Goal: Task Accomplishment & Management: Manage account settings

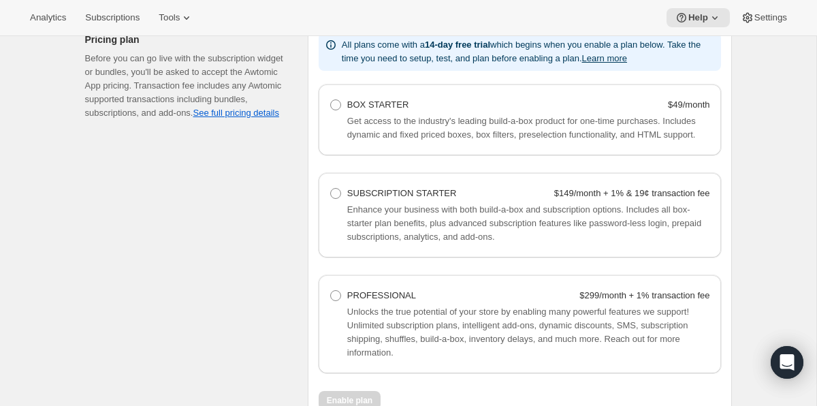
scroll to position [889, 0]
click at [334, 105] on span at bounding box center [335, 104] width 11 height 11
click at [331, 99] on Starter "BOX STARTER $49/month" at bounding box center [330, 99] width 1 height 1
radio Starter "true"
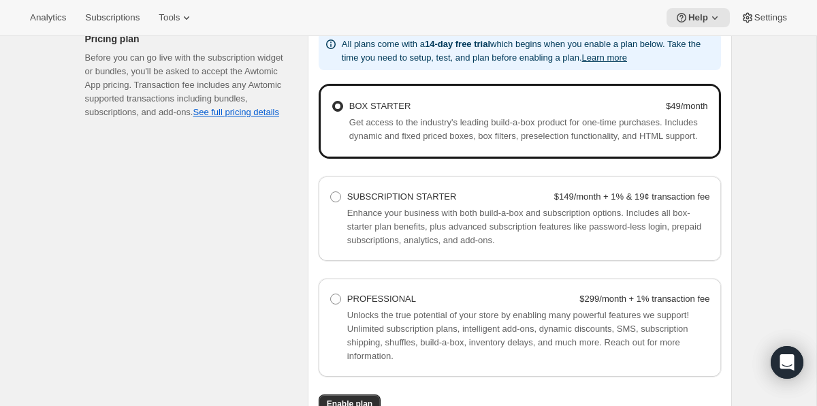
click at [579, 130] on StarterHelpText "Get access to the industry's leading build-a-box product for one-time purchases…" at bounding box center [528, 129] width 359 height 27
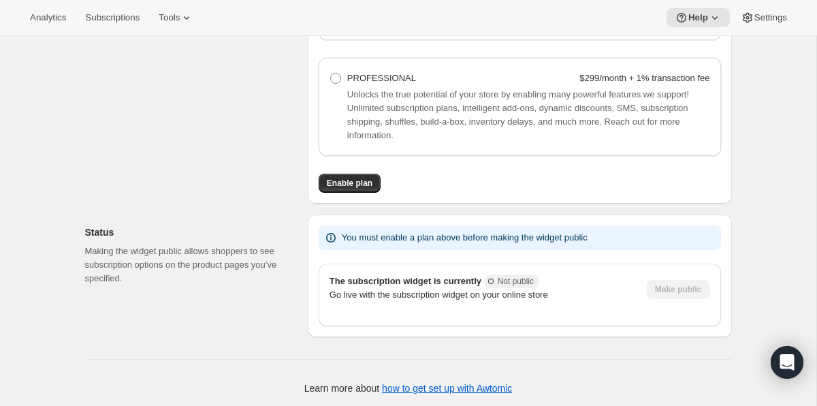
scroll to position [1126, 0]
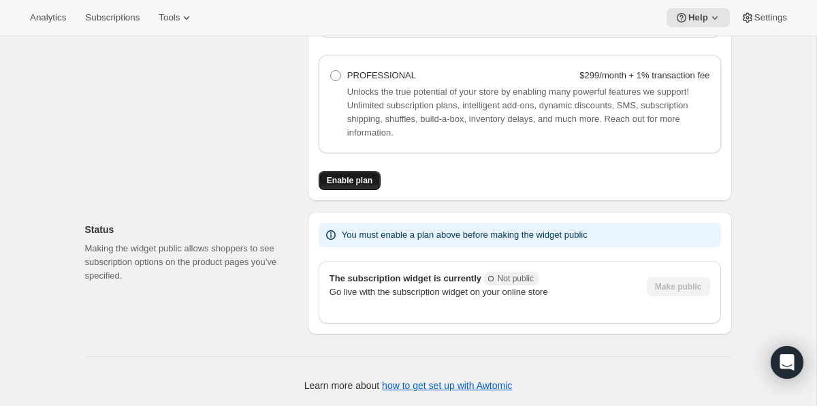
click at [346, 182] on span "Enable plan" at bounding box center [350, 180] width 46 height 11
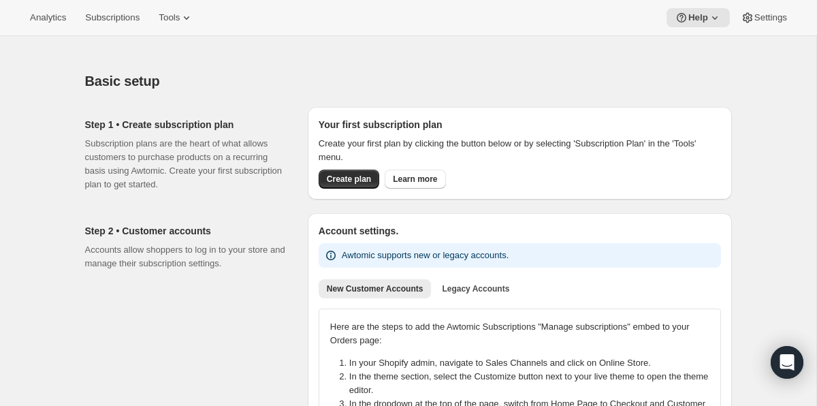
click at [576, 85] on div "Basic setup" at bounding box center [408, 80] width 647 height 19
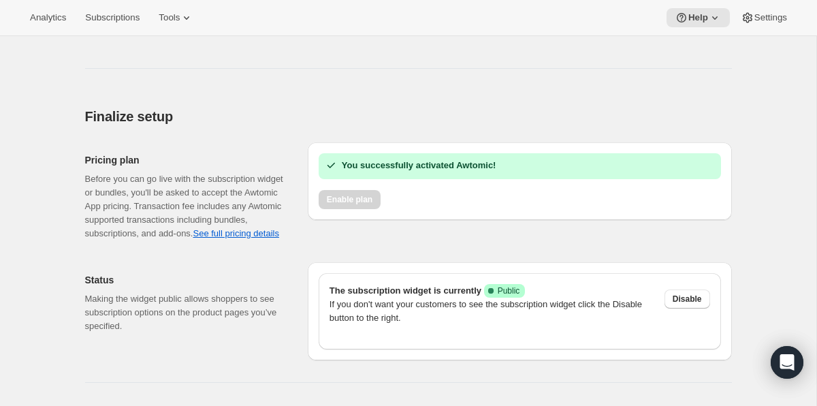
scroll to position [808, 0]
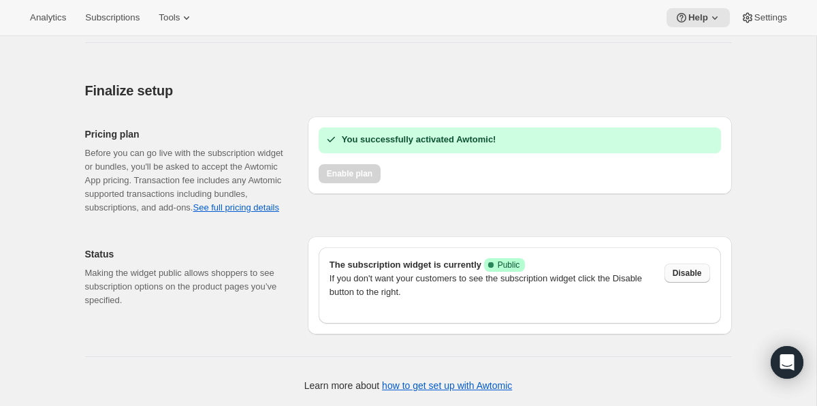
click at [679, 278] on button "Disable" at bounding box center [687, 272] width 46 height 19
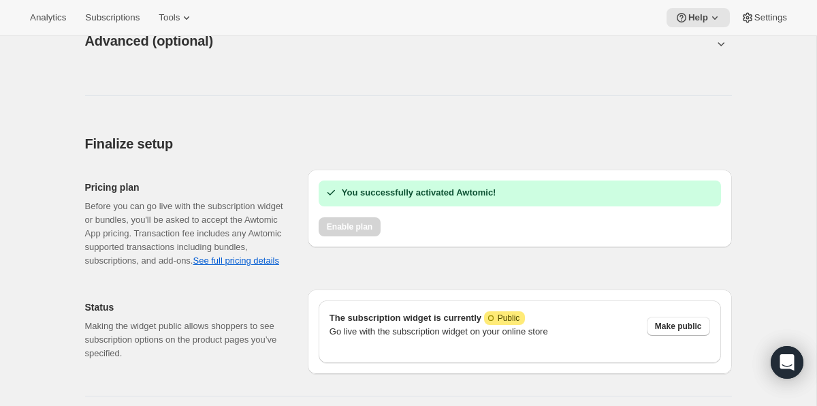
scroll to position [739, 0]
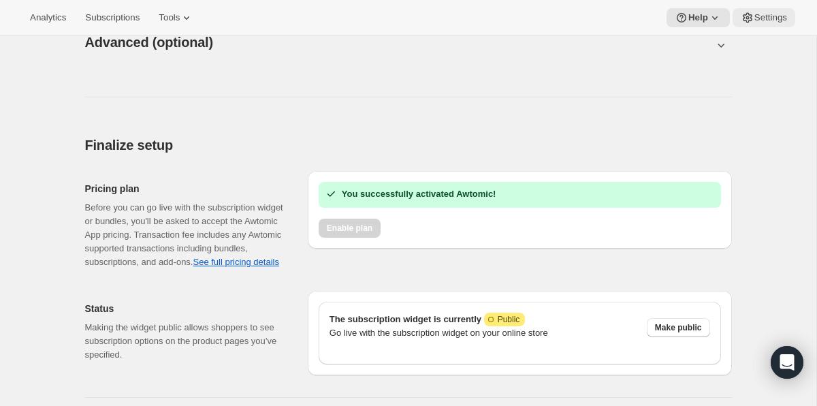
click at [777, 18] on span "Settings" at bounding box center [770, 17] width 33 height 11
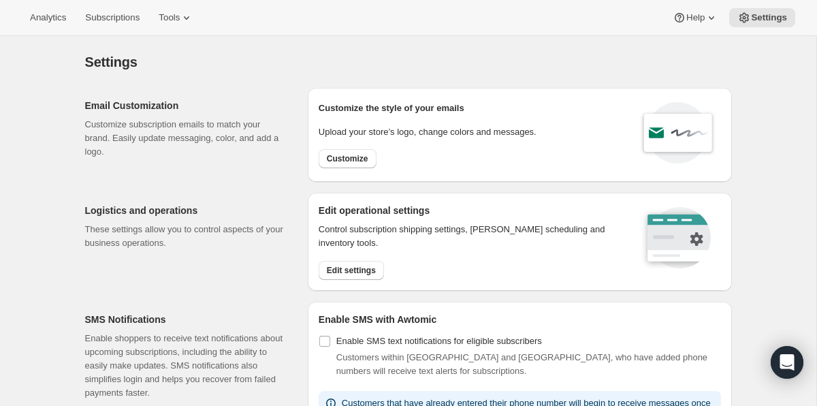
click at [430, 65] on div "Settings" at bounding box center [408, 61] width 647 height 19
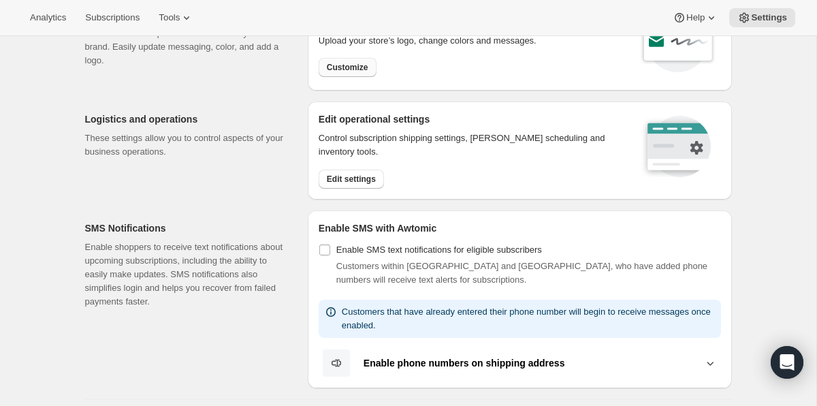
scroll to position [93, 0]
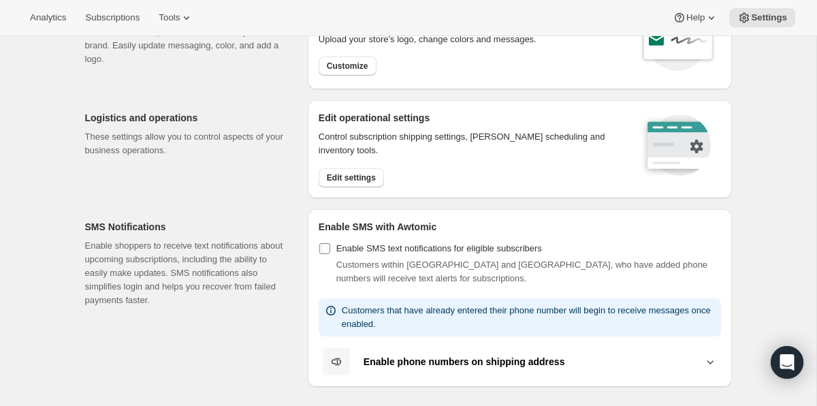
click at [329, 255] on label "Enable SMS text notifications for eligible subscribers" at bounding box center [430, 248] width 223 height 19
click at [329, 254] on input "Enable SMS text notifications for eligible subscribers" at bounding box center [324, 248] width 11 height 11
checkbox input "true"
select select "22:00"
select select "09:00"
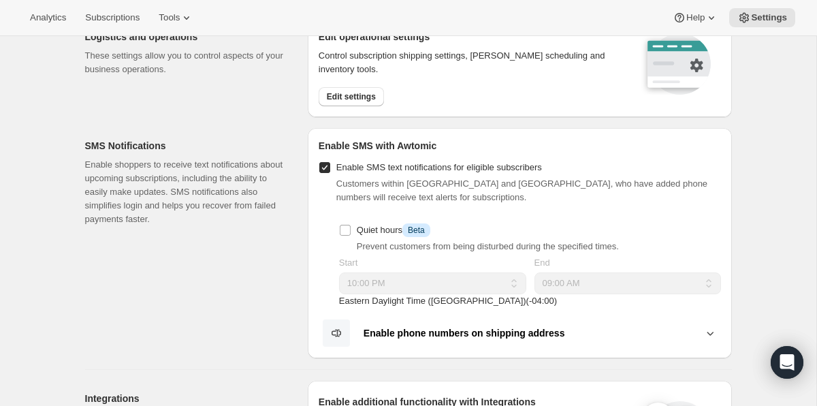
scroll to position [180, 0]
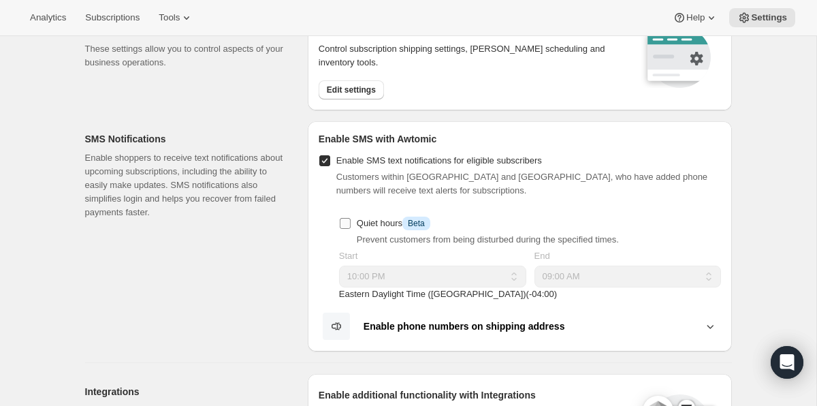
click at [346, 225] on input "Quiet hours Info Beta" at bounding box center [345, 223] width 11 height 11
checkbox input "true"
click at [514, 271] on select "12:00 AM 01:00 AM 02:00 AM 03:00 AM 04:00 AM 05:00 AM 06:00 AM 07:00 AM 08:00 A…" at bounding box center [432, 276] width 187 height 22
select select "18:00"
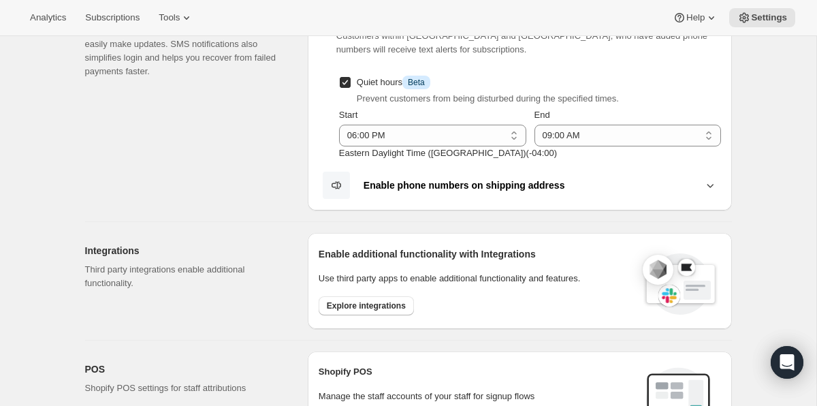
scroll to position [320, 0]
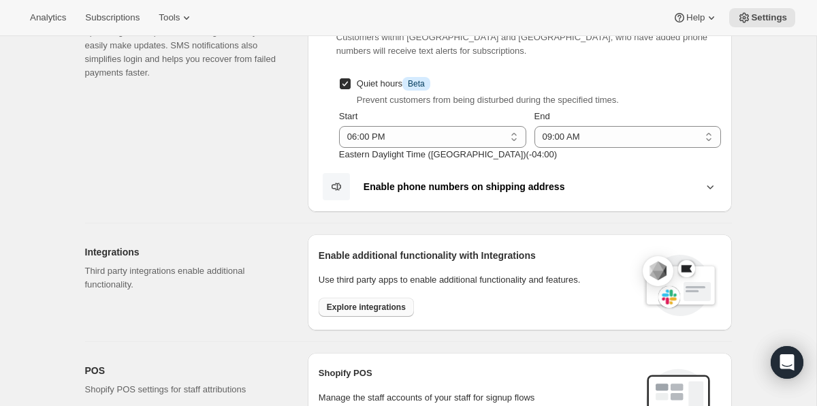
click at [385, 299] on button "Explore integrations" at bounding box center [366, 306] width 95 height 19
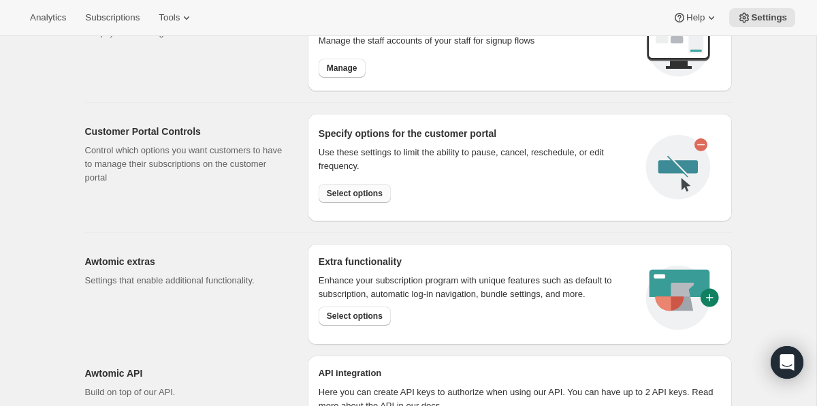
scroll to position [694, 0]
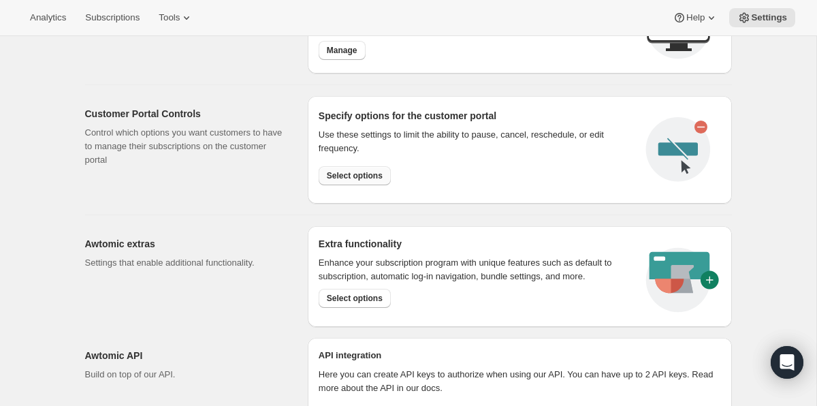
click at [376, 302] on button "Select options" at bounding box center [355, 298] width 72 height 19
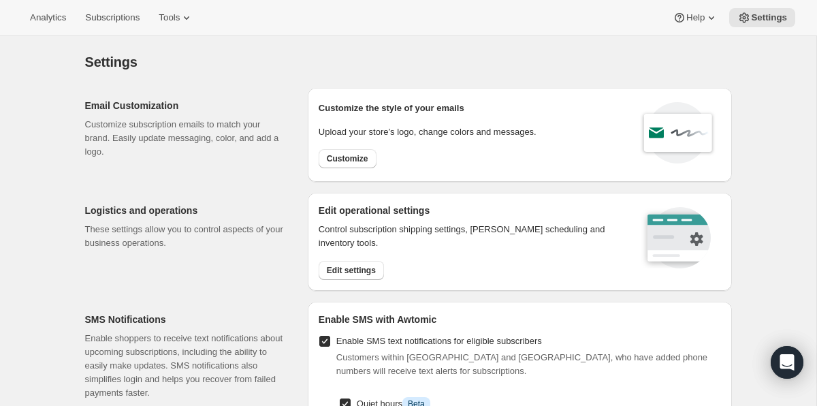
scroll to position [2, 0]
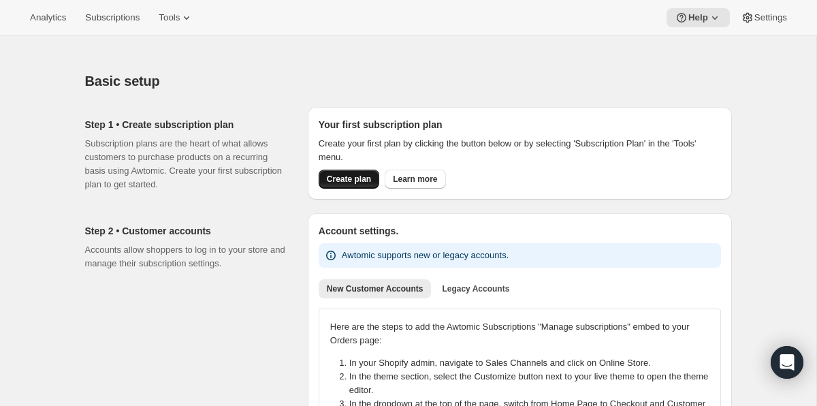
click at [352, 180] on span "Create plan" at bounding box center [349, 179] width 44 height 11
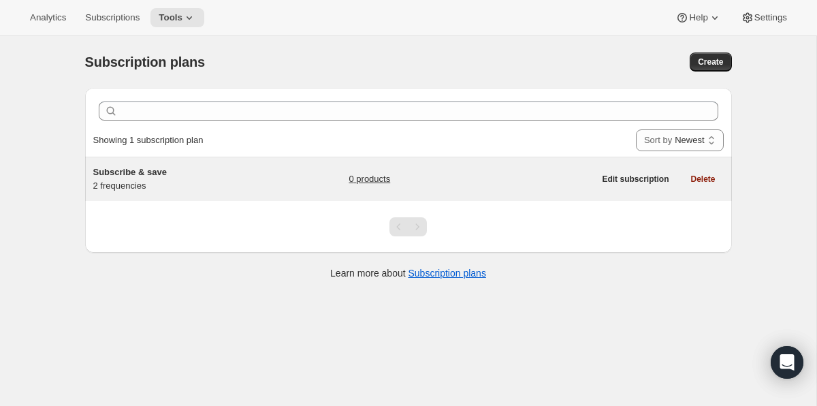
click at [114, 173] on span "Subscribe & save" at bounding box center [130, 172] width 74 height 10
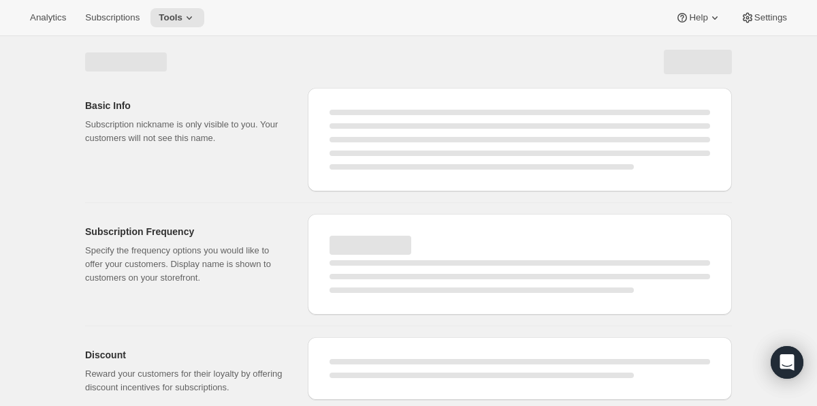
select select "WEEK"
select select "MONTH"
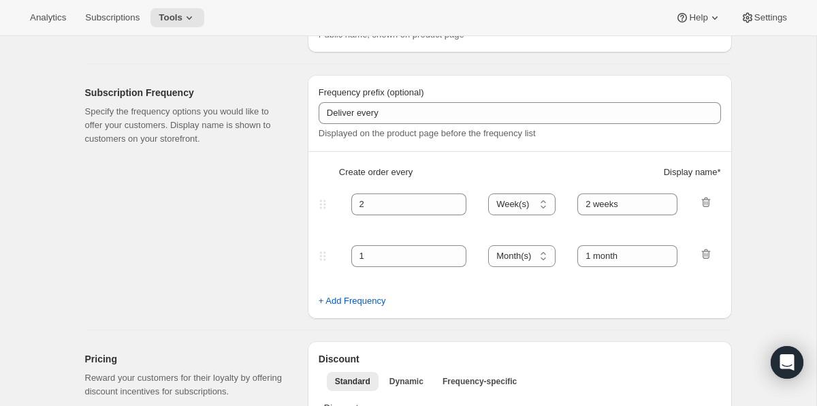
scroll to position [199, 0]
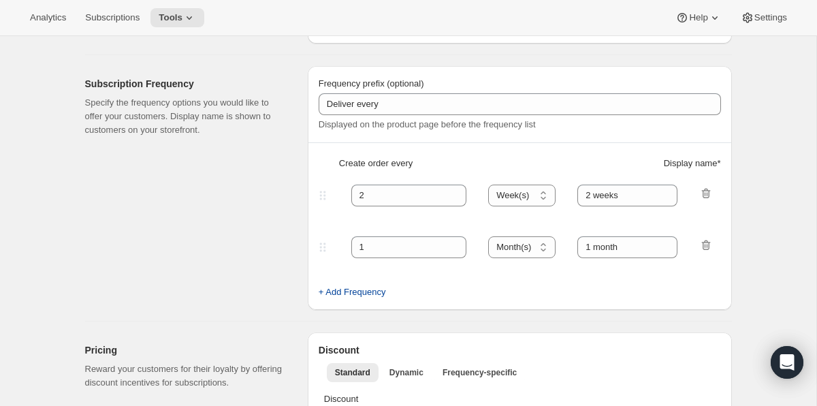
click at [367, 293] on span "+ Add Frequency" at bounding box center [352, 292] width 67 height 14
select select "MONTH"
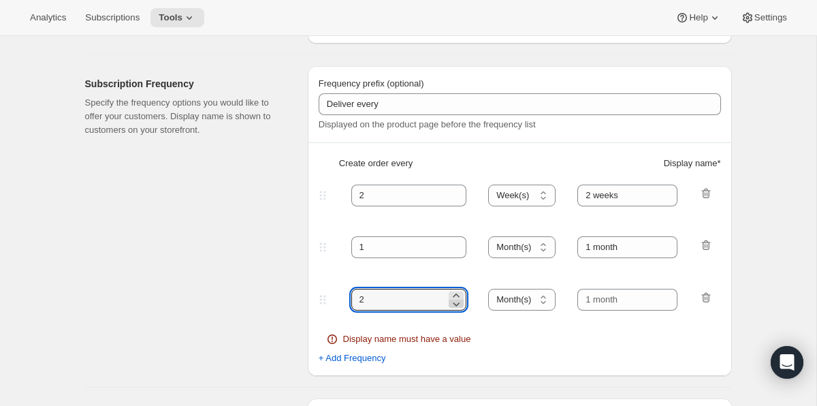
click at [459, 300] on icon at bounding box center [456, 304] width 14 height 14
type input "1"
click at [517, 305] on select "Day(s) Week(s) Month(s) Year(s)" at bounding box center [521, 300] width 67 height 22
select select "WEEK"
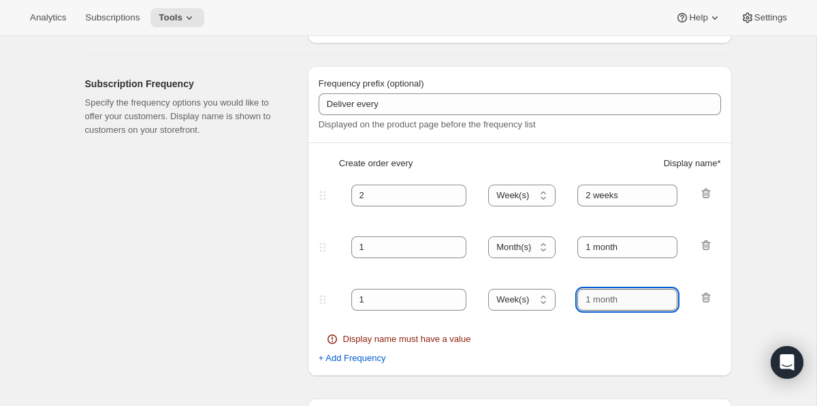
click at [632, 298] on input "text" at bounding box center [627, 300] width 100 height 22
drag, startPoint x: 631, startPoint y: 298, endPoint x: 643, endPoint y: 297, distance: 12.3
click at [643, 297] on input "text" at bounding box center [627, 300] width 100 height 22
drag, startPoint x: 643, startPoint y: 297, endPoint x: 595, endPoint y: 296, distance: 48.3
click at [595, 296] on input "text" at bounding box center [627, 300] width 100 height 22
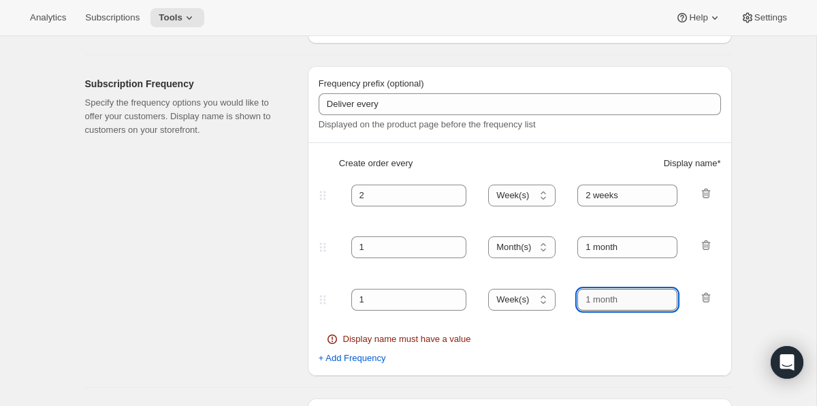
click at [595, 296] on input "text" at bounding box center [627, 300] width 100 height 22
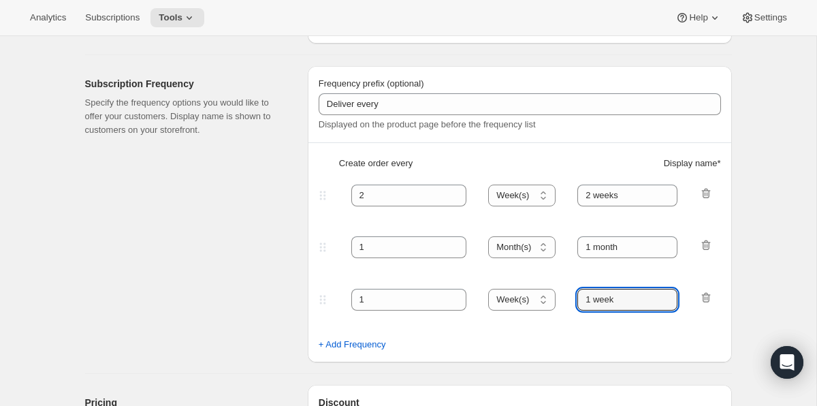
type input "1 week"
click at [564, 336] on fieldset "1 Day(s) Week(s) Month(s) Year(s) Week(s) 1 week" at bounding box center [520, 311] width 400 height 52
click at [358, 344] on span "+ Add Frequency" at bounding box center [352, 345] width 67 height 14
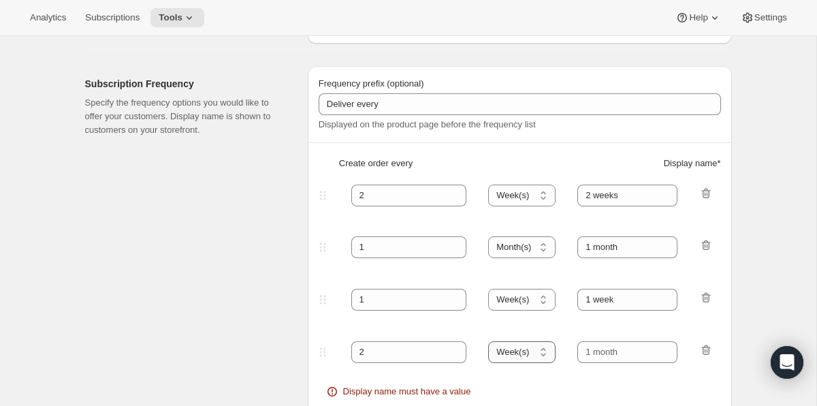
click at [533, 355] on select "Day(s) Week(s) Month(s) Year(s)" at bounding box center [521, 352] width 67 height 22
select select "MONTH"
click at [613, 356] on input "text" at bounding box center [627, 352] width 100 height 22
drag, startPoint x: 593, startPoint y: 349, endPoint x: 568, endPoint y: 349, distance: 24.5
click at [568, 349] on div "2 Day(s) Week(s) Month(s) Year(s) Month(s)" at bounding box center [514, 352] width 397 height 22
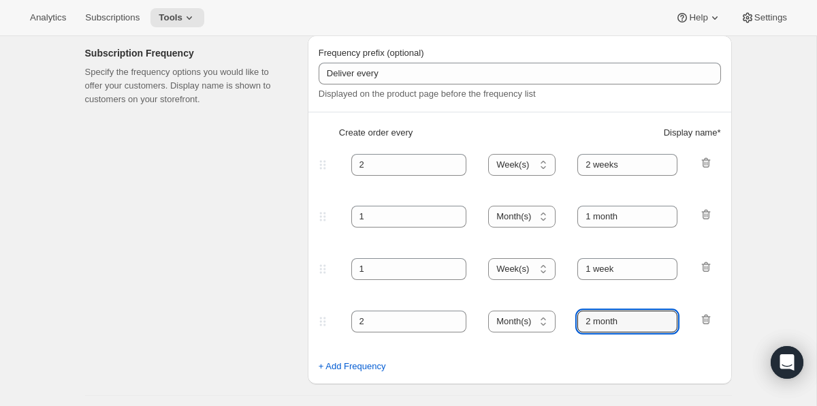
scroll to position [242, 0]
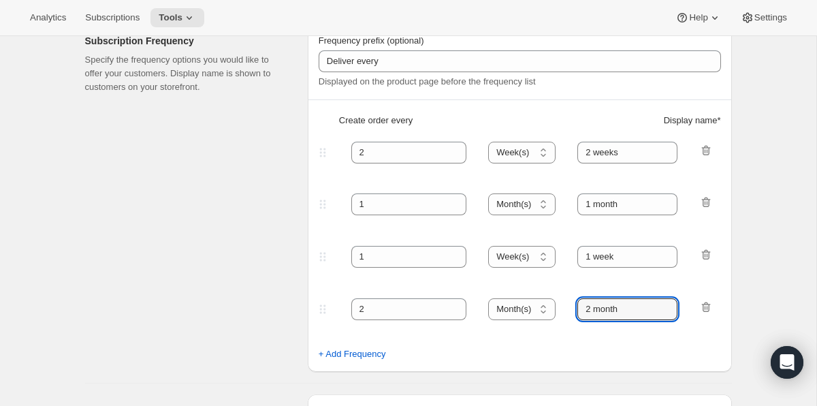
type input "2 month"
click at [630, 348] on div "+ Add Frequency" at bounding box center [520, 354] width 402 height 14
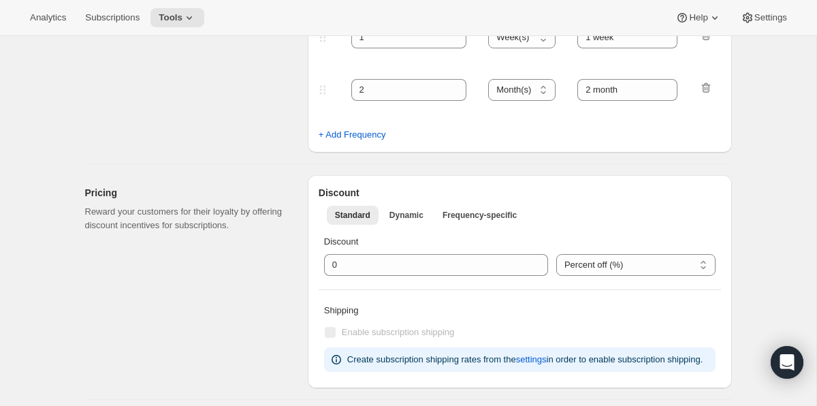
scroll to position [463, 0]
click at [412, 216] on span "Dynamic" at bounding box center [406, 213] width 34 height 11
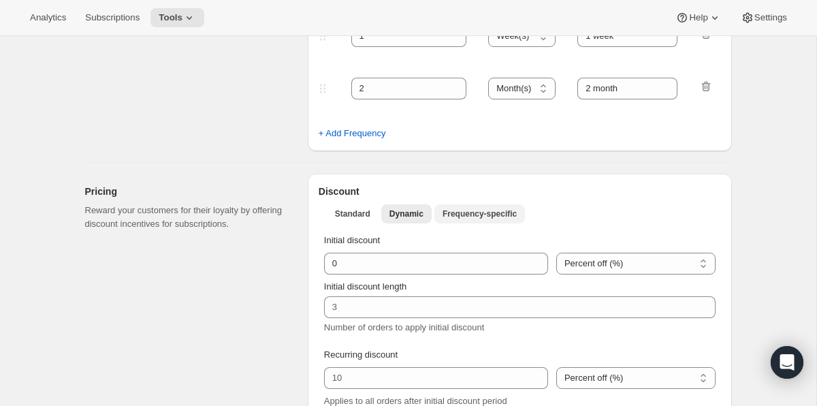
click at [495, 216] on span "Frequency-specific" at bounding box center [479, 213] width 74 height 11
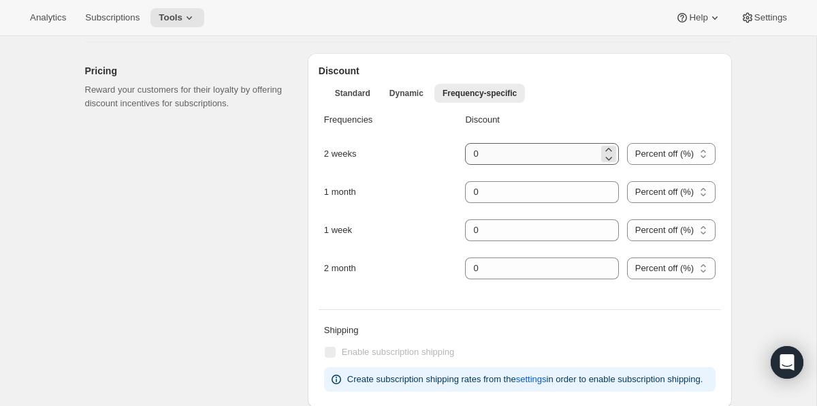
scroll to position [608, 0]
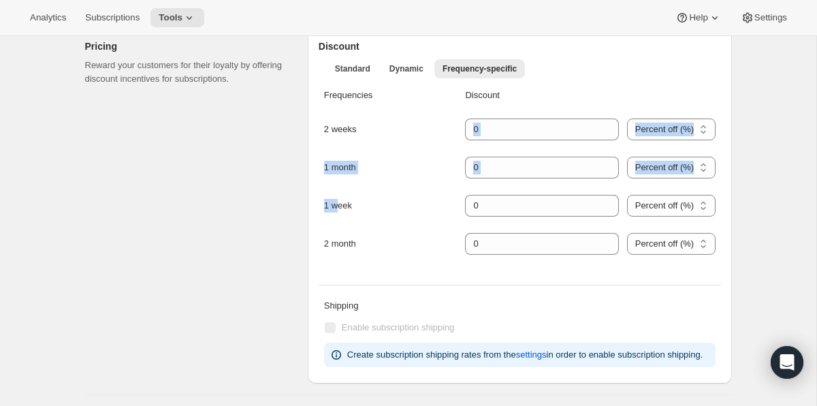
drag, startPoint x: 335, startPoint y: 207, endPoint x: 335, endPoint y: 150, distance: 57.2
click at [335, 150] on div "Frequencies Discount 2 weeks Percent off (%) US Dollars off ($) Percent off (%)…" at bounding box center [520, 179] width 402 height 193
click at [335, 150] on div "2 weeks Percent off (%) US Dollars off ($) Percent off (%)" at bounding box center [519, 137] width 391 height 38
click at [330, 133] on div "2 weeks" at bounding box center [386, 130] width 125 height 14
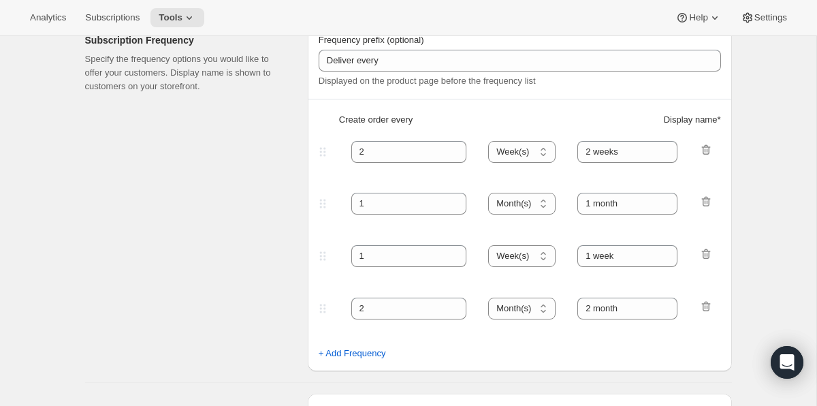
scroll to position [223, 0]
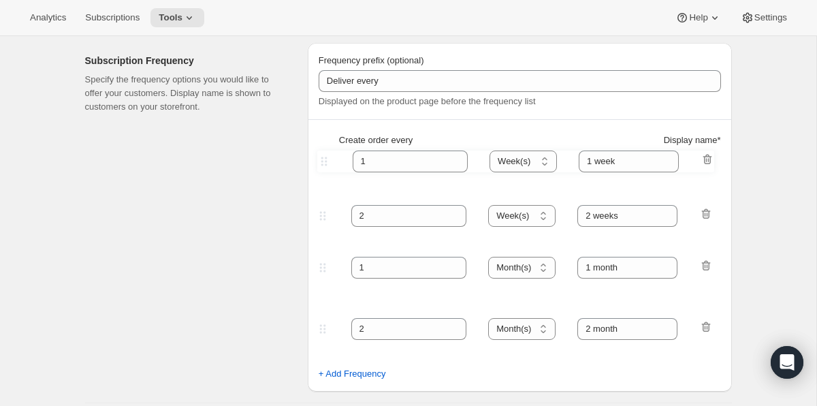
drag, startPoint x: 322, startPoint y: 278, endPoint x: 323, endPoint y: 160, distance: 118.4
click at [323, 160] on div "Frequency prefix (optional) Deliver every Displayed on the product page before …" at bounding box center [520, 217] width 424 height 348
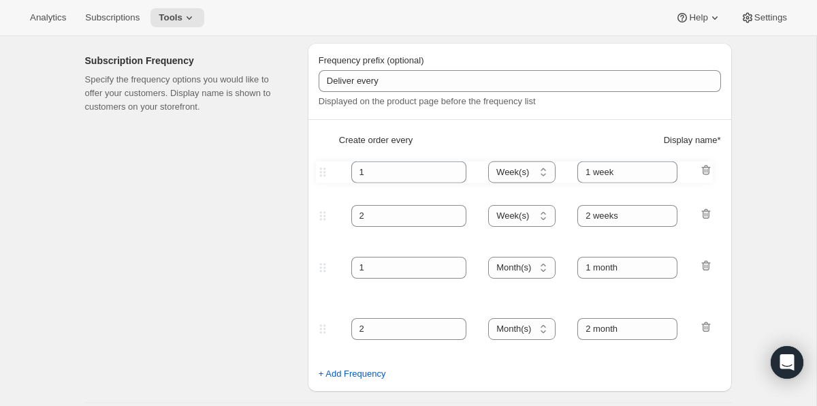
type input "1"
type input "1 week"
type input "2"
select select "WEEK"
type input "2 weeks"
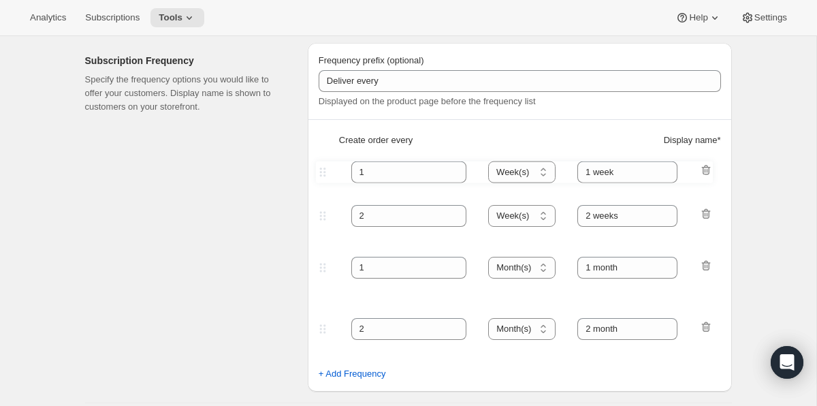
select select "MONTH"
type input "1 month"
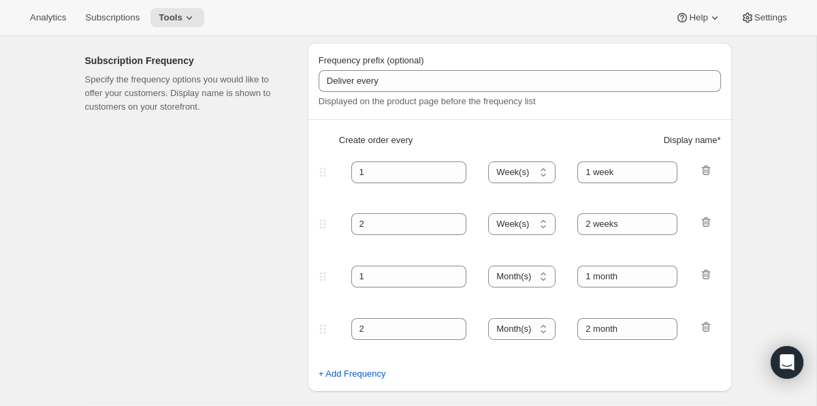
click at [451, 370] on div "+ Add Frequency" at bounding box center [520, 374] width 402 height 14
click at [257, 346] on div "Subscription Frequency Specify the frequency options you would like to offer yo…" at bounding box center [191, 217] width 212 height 348
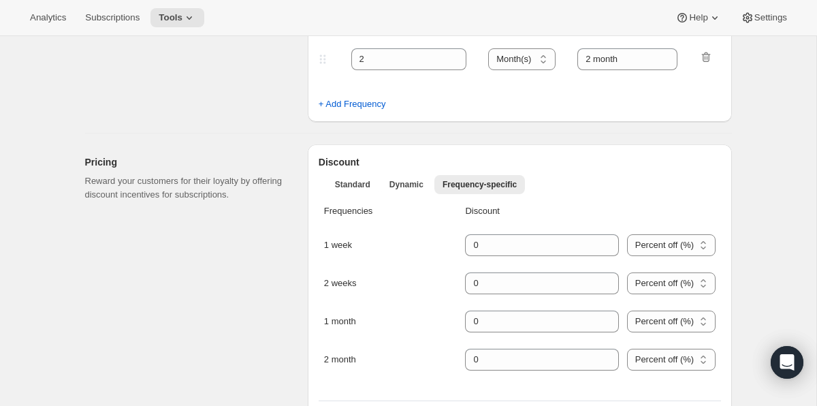
scroll to position [500, 0]
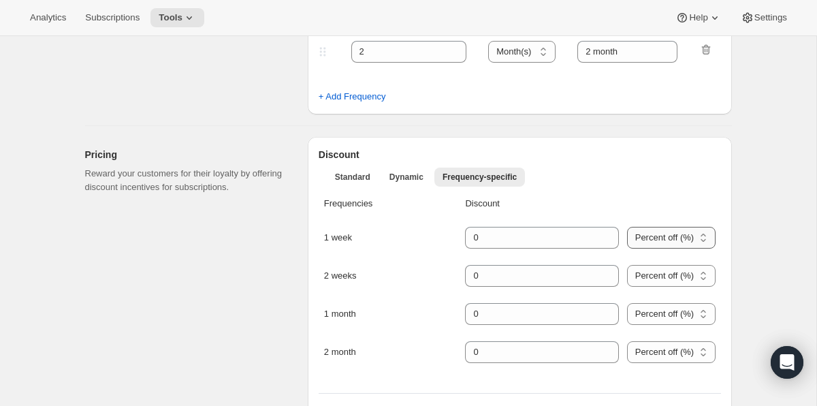
click at [648, 230] on select "Percent off (%) US Dollars off ($)" at bounding box center [671, 238] width 88 height 22
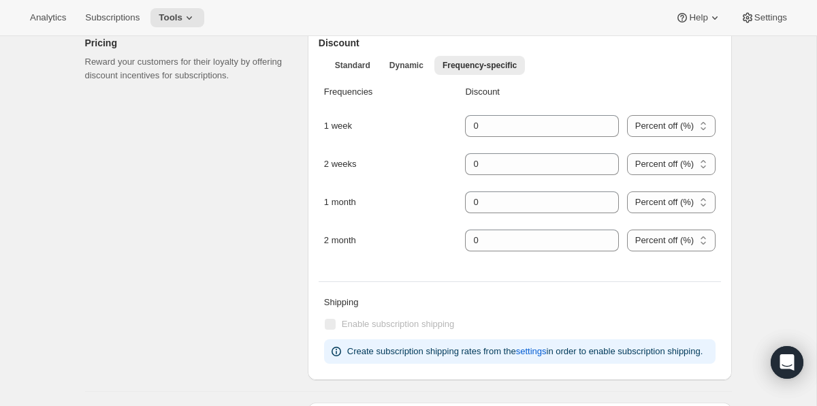
scroll to position [591, 0]
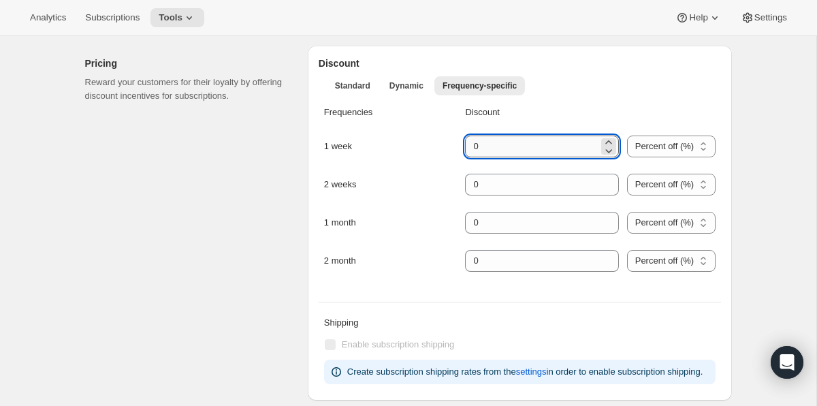
click at [523, 153] on input "integer" at bounding box center [531, 146] width 133 height 22
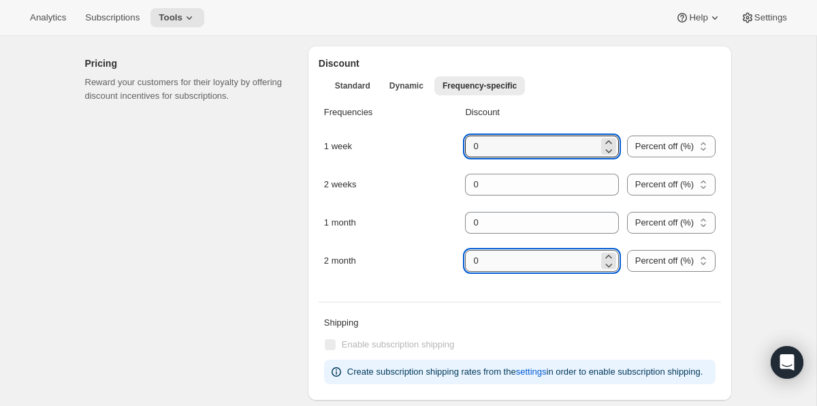
click at [523, 257] on input "integer" at bounding box center [531, 261] width 133 height 22
drag, startPoint x: 523, startPoint y: 257, endPoint x: 452, endPoint y: 257, distance: 70.8
click at [452, 257] on div "2 month Percent off (%) US Dollars off ($) Percent off (%)" at bounding box center [519, 269] width 391 height 38
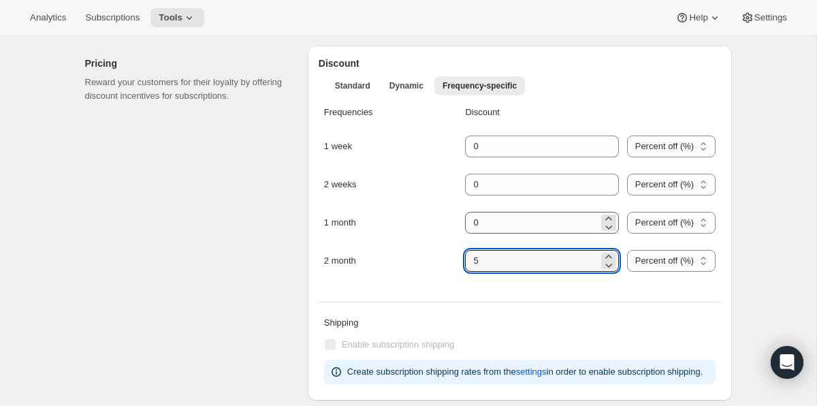
type input "5"
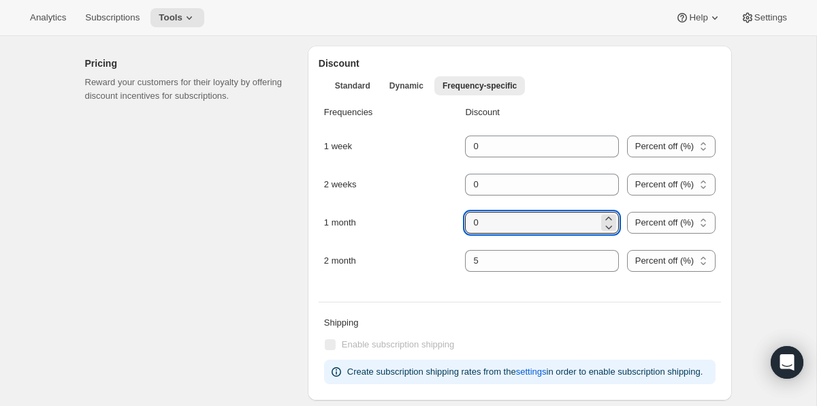
drag, startPoint x: 503, startPoint y: 222, endPoint x: 459, endPoint y: 221, distance: 43.6
click at [459, 221] on div "1 month Percent off (%) US Dollars off ($) Percent off (%)" at bounding box center [519, 231] width 391 height 38
type input "10"
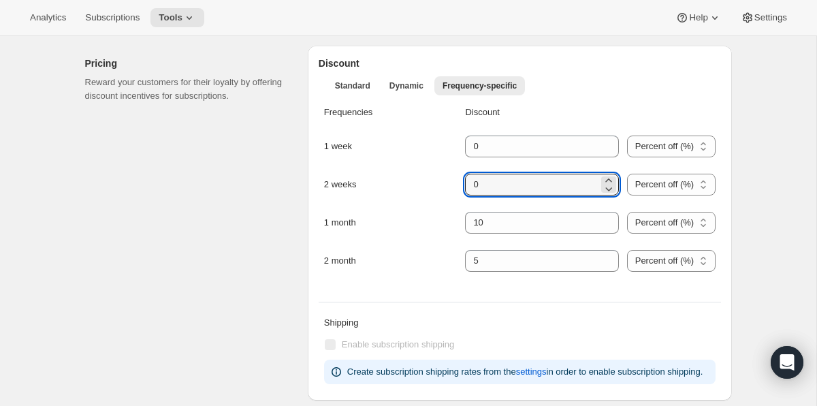
drag, startPoint x: 502, startPoint y: 184, endPoint x: 435, endPoint y: 183, distance: 66.7
click at [436, 182] on div "2 weeks Percent off (%) US Dollars off ($) Percent off (%)" at bounding box center [519, 193] width 391 height 38
type input "15"
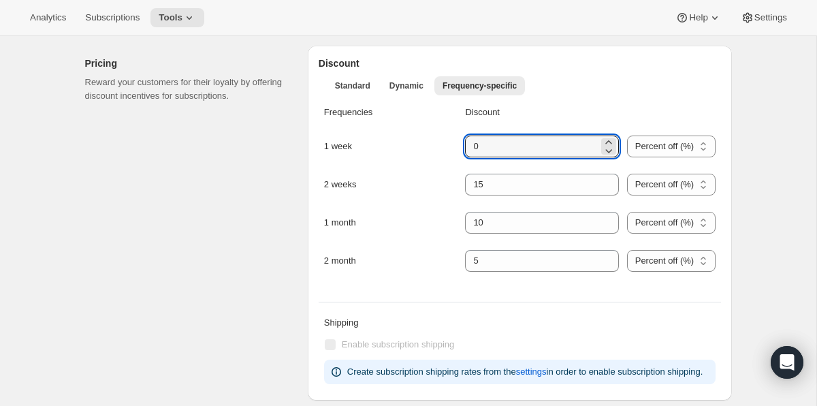
drag, startPoint x: 487, startPoint y: 149, endPoint x: 442, endPoint y: 149, distance: 44.9
click at [442, 149] on div "1 week Percent off (%) US Dollars off ($) Percent off (%)" at bounding box center [519, 154] width 391 height 38
type input "20"
click at [757, 300] on div "Edit subscription plan. This page is ready Edit subscription plan Basic Info Gi…" at bounding box center [408, 292] width 816 height 1695
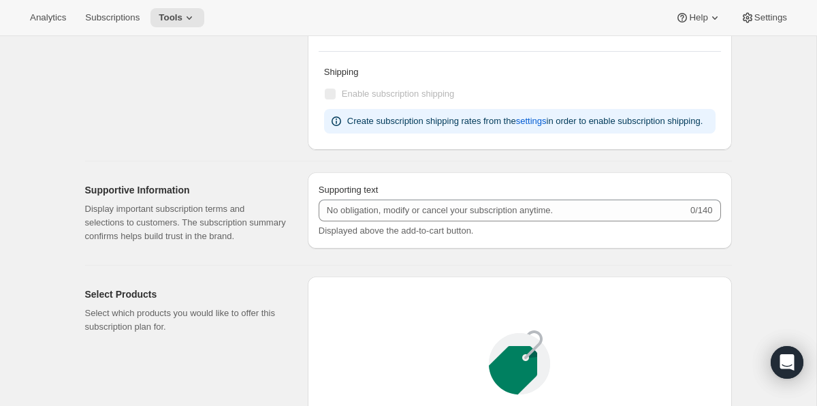
scroll to position [852, 0]
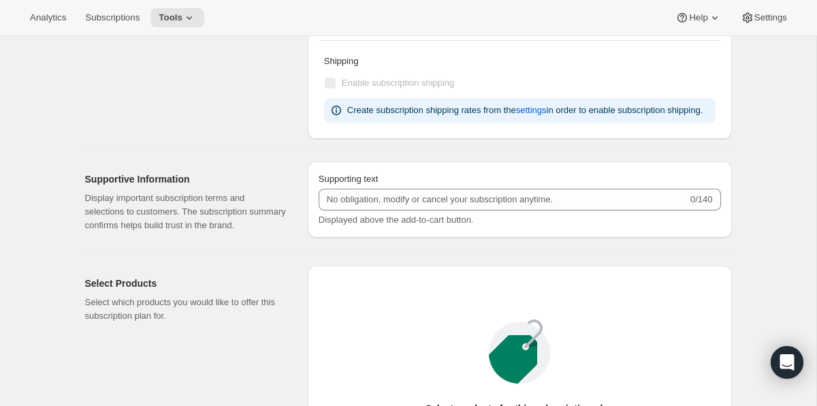
click at [765, 296] on div "Edit subscription plan. This page is ready Edit subscription plan Basic Info Gi…" at bounding box center [408, 31] width 816 height 1695
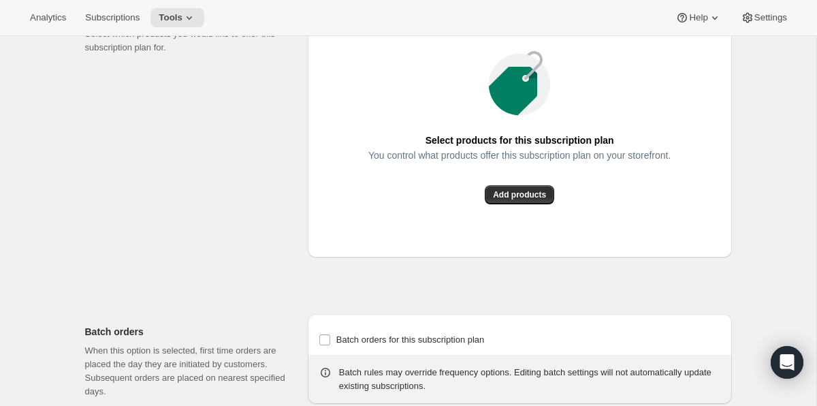
scroll to position [1122, 0]
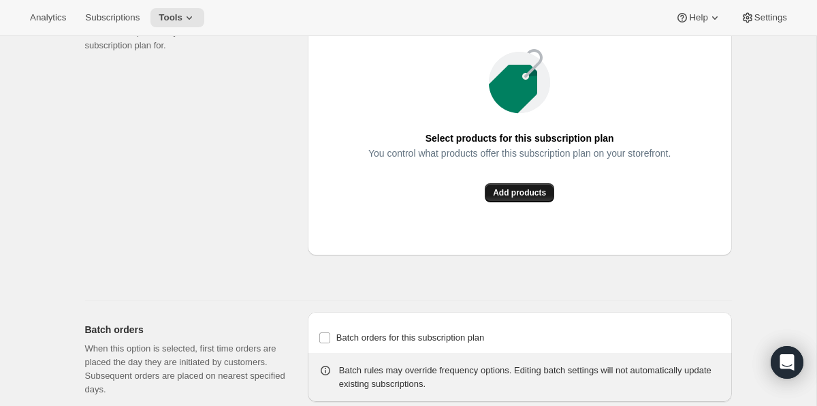
click at [510, 198] on span "Add products" at bounding box center [519, 192] width 53 height 11
click at [520, 198] on span "Add products" at bounding box center [519, 192] width 53 height 11
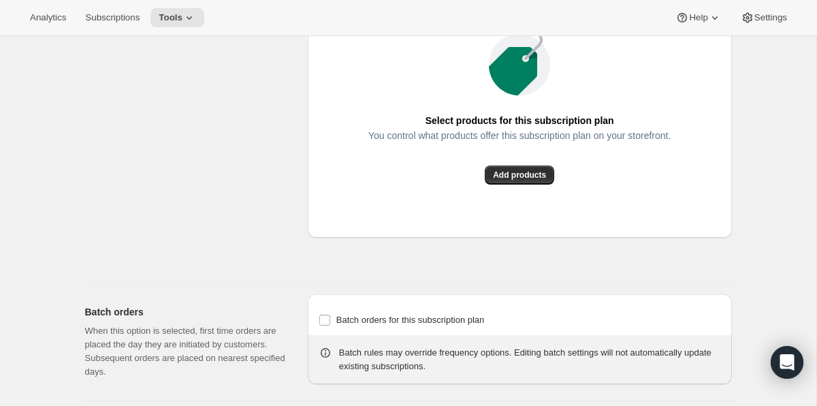
scroll to position [1057, 0]
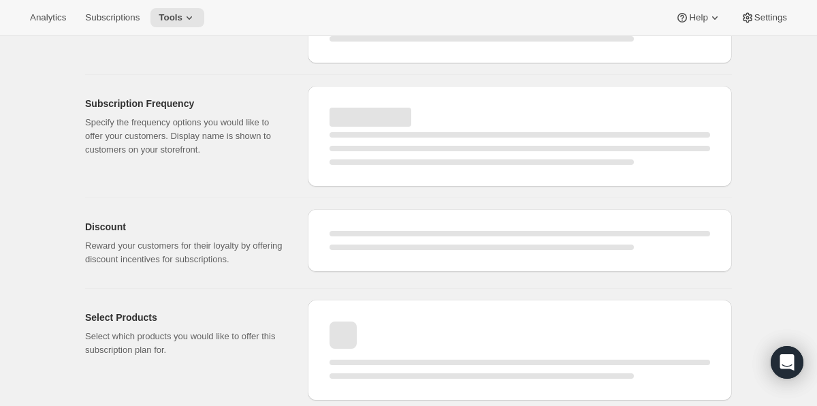
select select "WEEK"
select select "MONTH"
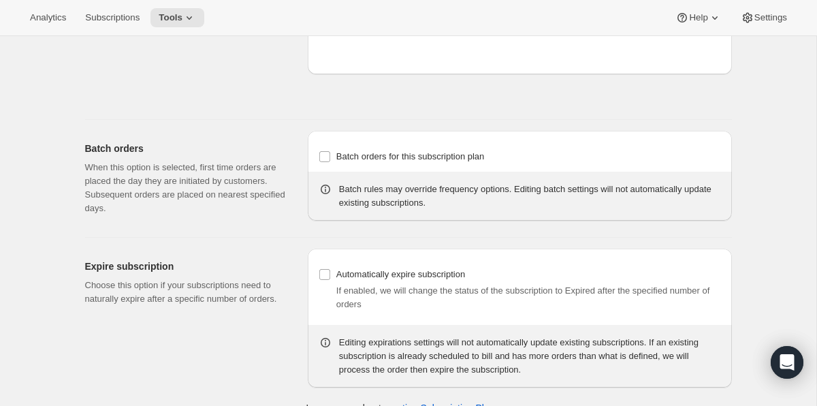
type input "1"
type input "1 week"
type input "2"
select select "WEEK"
type input "2 weeks"
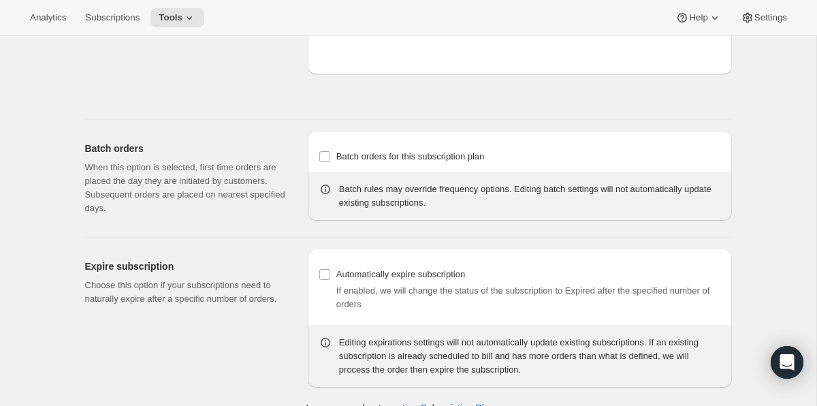
select select "MONTH"
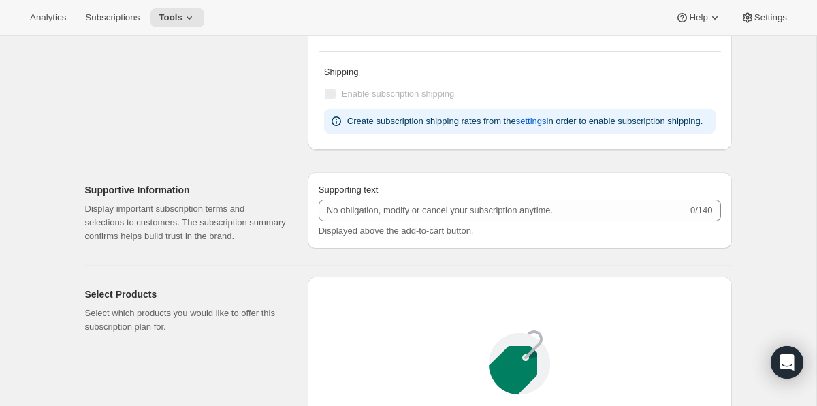
scroll to position [1461, 0]
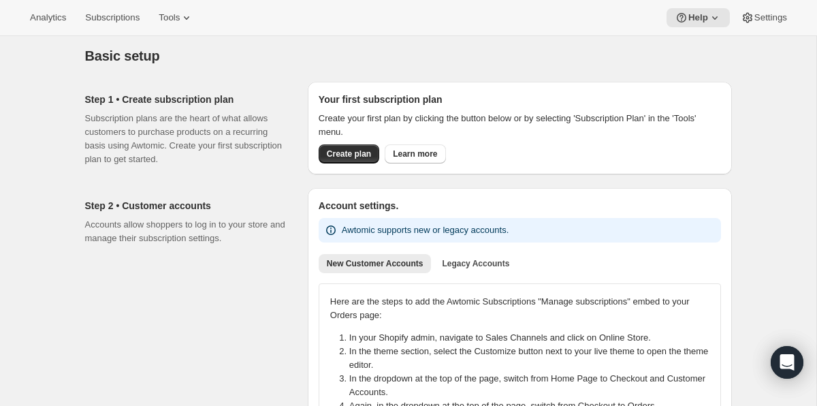
scroll to position [34, 0]
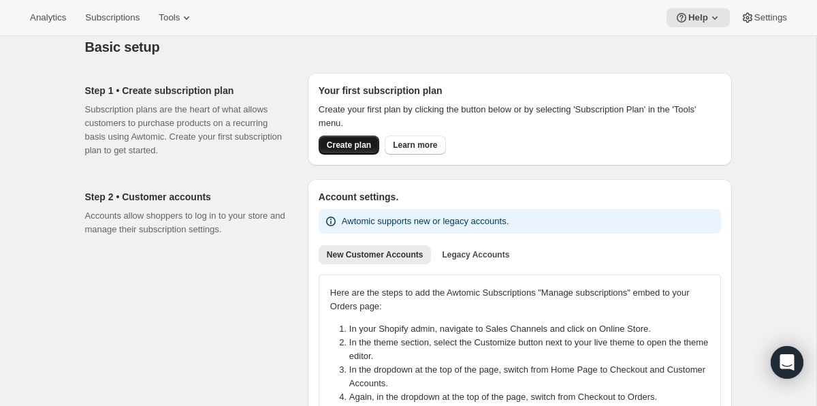
click at [346, 150] on button "Create plan" at bounding box center [349, 144] width 61 height 19
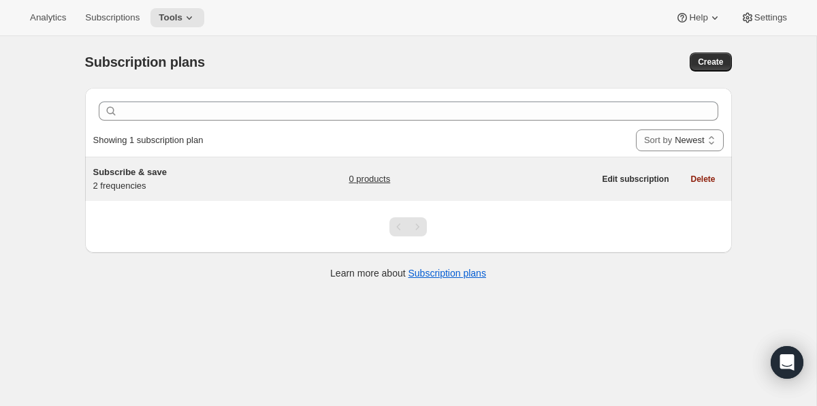
click at [370, 184] on link "0 products" at bounding box center [369, 179] width 42 height 14
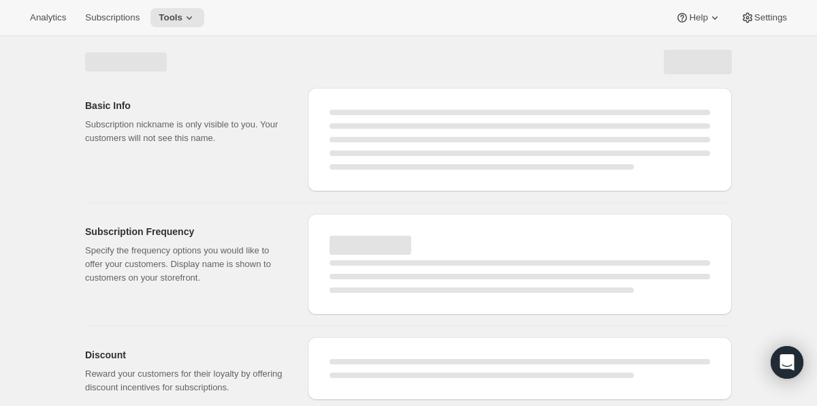
select select "WEEK"
select select "MONTH"
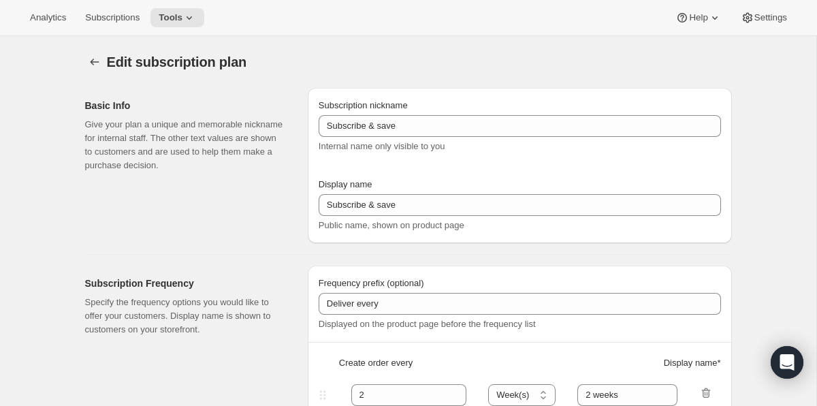
type input "1"
type input "1 week"
type input "2"
select select "WEEK"
type input "2 weeks"
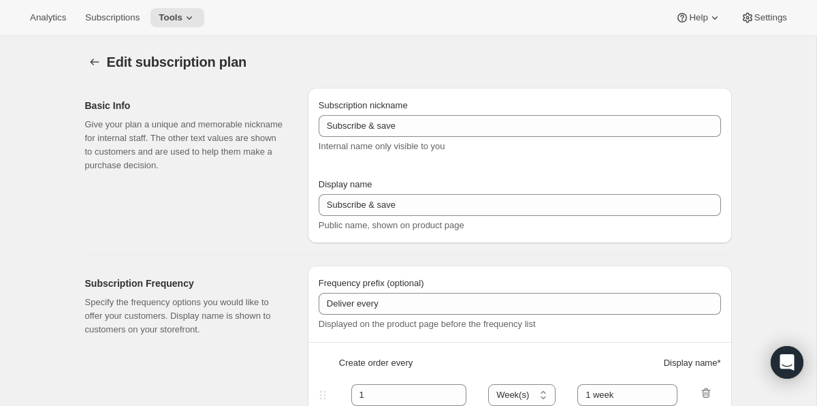
select select "MONTH"
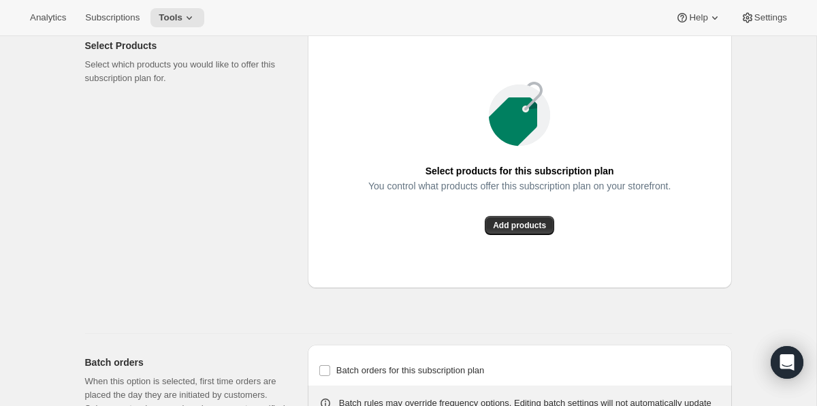
scroll to position [1102, 0]
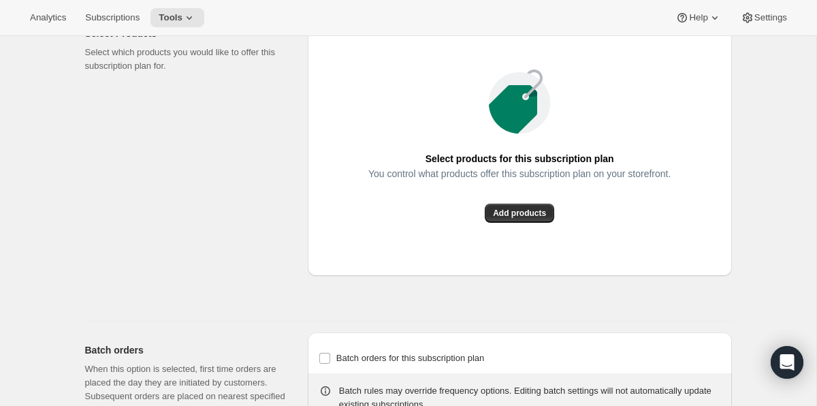
click at [516, 272] on div "Select products for this subscription plan You control what products offer this…" at bounding box center [520, 146] width 424 height 260
click at [521, 218] on span "Add products" at bounding box center [519, 213] width 53 height 11
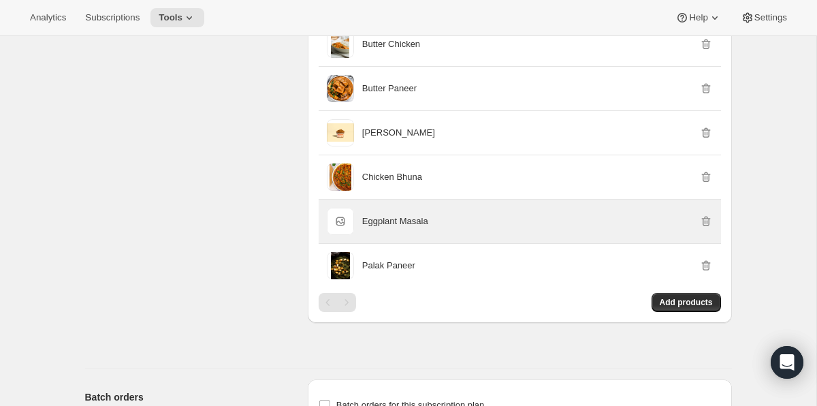
scroll to position [1179, 0]
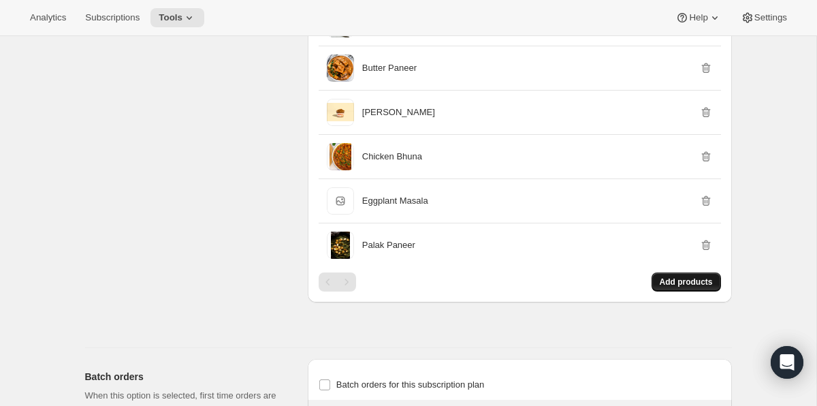
click at [695, 291] on button "Add products" at bounding box center [685, 281] width 69 height 19
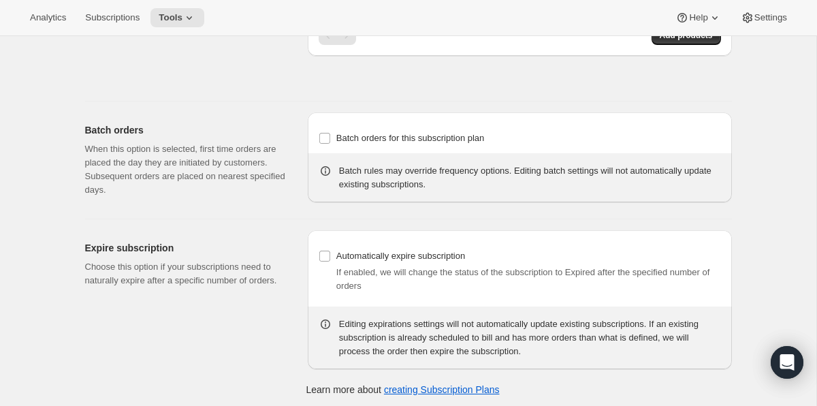
scroll to position [1417, 0]
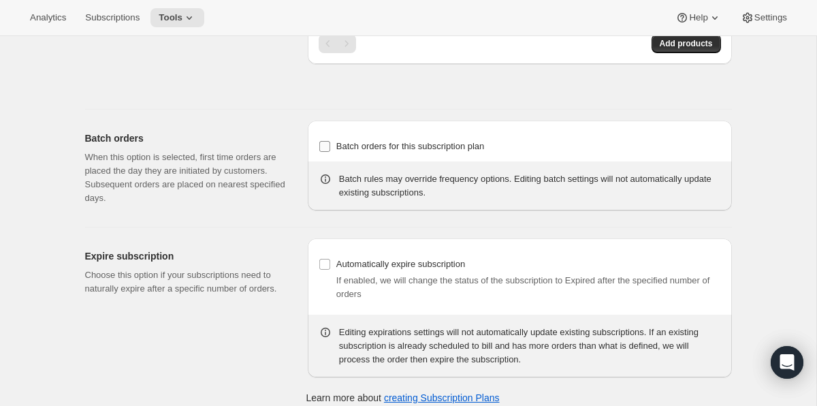
click at [329, 152] on input "Batch orders for this subscription plan" at bounding box center [324, 146] width 11 height 11
checkbox input "true"
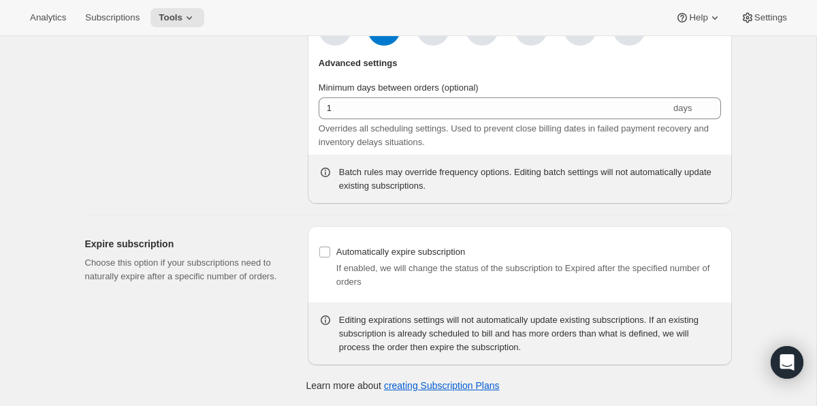
scroll to position [1657, 0]
click at [287, 233] on div "Expire subscription Choose this option if your subscriptions need to naturally …" at bounding box center [191, 295] width 212 height 139
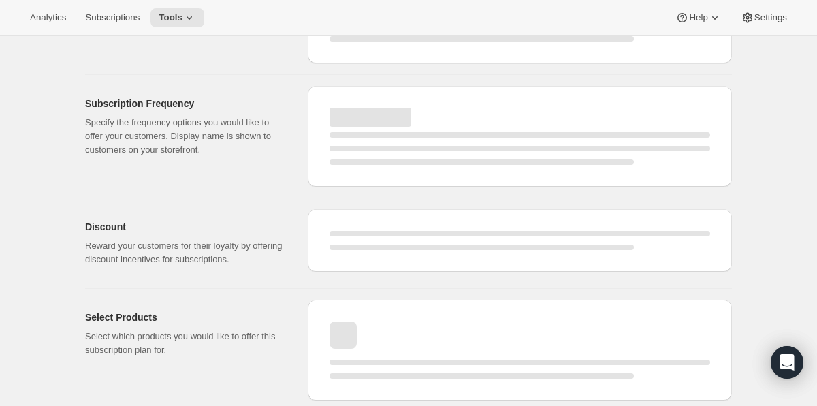
select select "WEEK"
select select "MONTH"
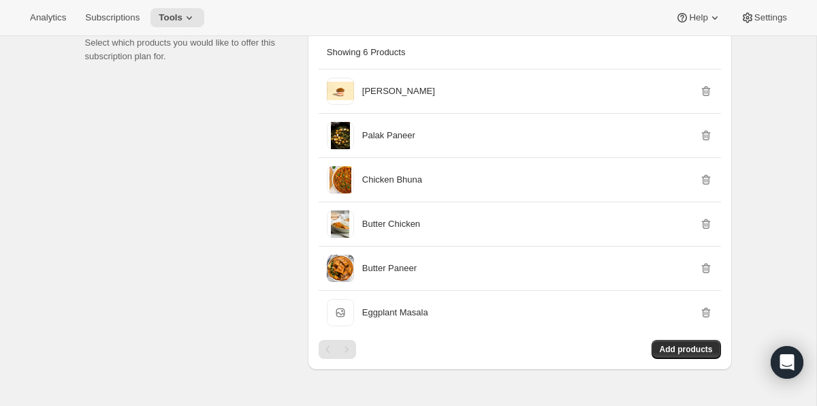
checkbox input "true"
